Goal: Transaction & Acquisition: Purchase product/service

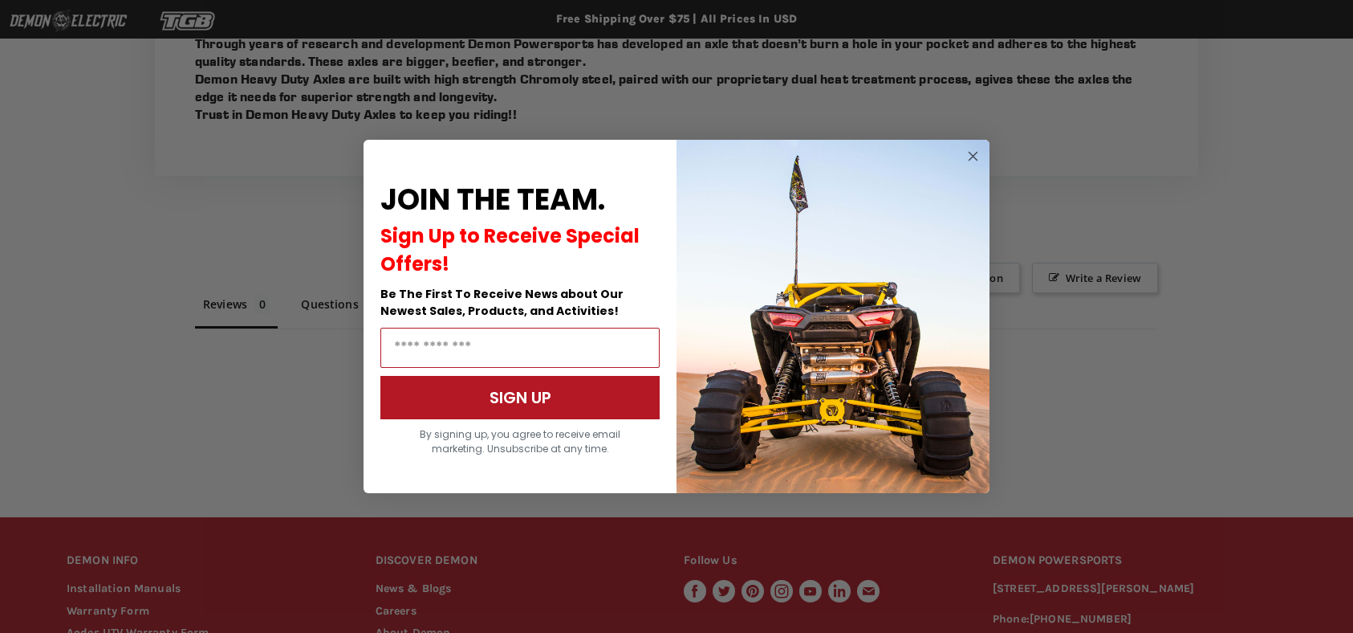
scroll to position [846, 0]
